Goal: Find specific page/section

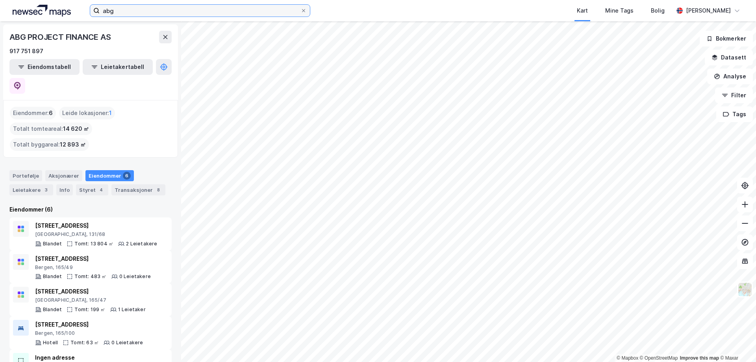
click at [172, 7] on input "abg" at bounding box center [200, 11] width 201 height 12
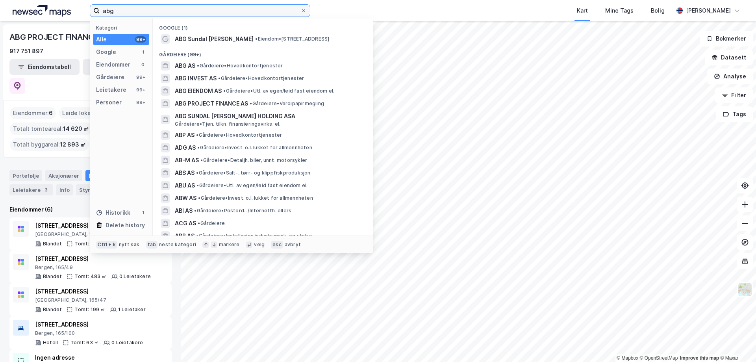
click at [172, 7] on input "abg" at bounding box center [200, 11] width 201 height 12
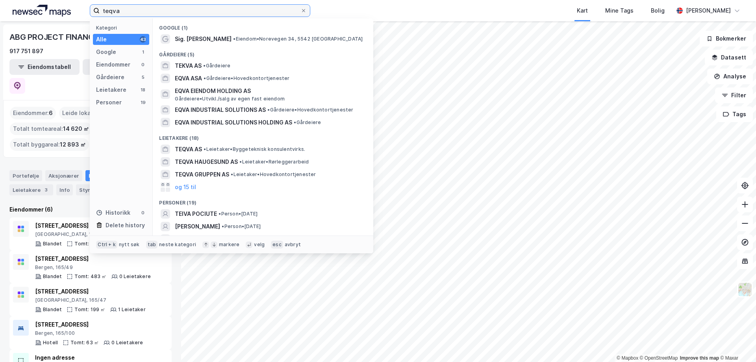
type input "teqva"
